Goal: Check status: Check status

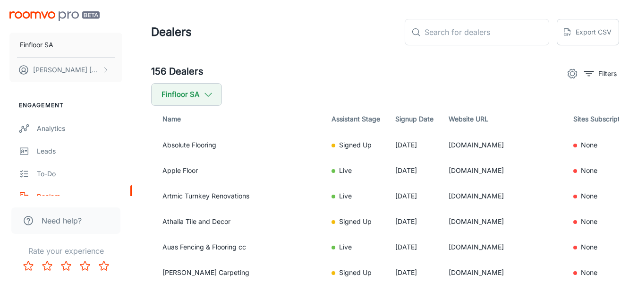
click at [610, 74] on p "Filters" at bounding box center [608, 74] width 18 height 10
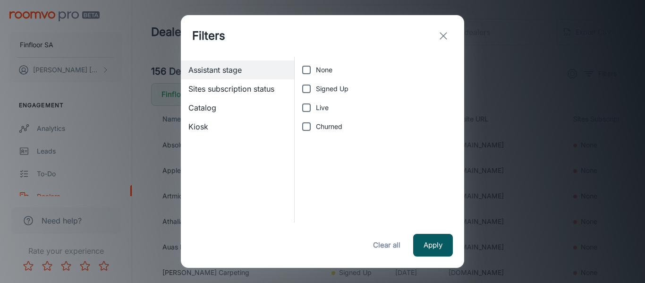
click at [326, 89] on span "Signed Up" at bounding box center [332, 89] width 33 height 10
click at [316, 89] on input "Signed Up" at bounding box center [306, 88] width 19 height 19
click at [326, 89] on span "Signed Up" at bounding box center [332, 89] width 33 height 10
click at [316, 89] on input "Signed Up" at bounding box center [306, 88] width 19 height 19
checkbox input "false"
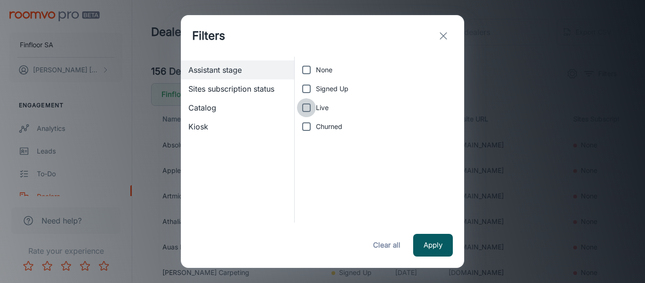
click at [302, 111] on input "Live" at bounding box center [306, 107] width 19 height 19
checkbox input "true"
click at [428, 248] on button "Apply" at bounding box center [433, 245] width 40 height 23
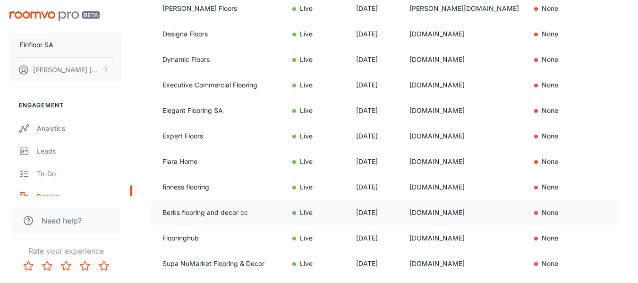
scroll to position [520, 0]
